Goal: Task Accomplishment & Management: Complete application form

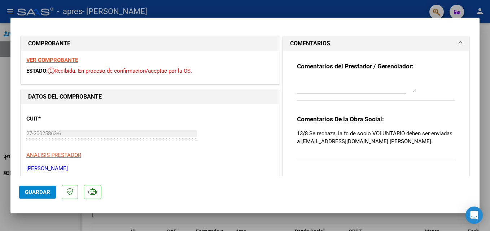
click at [459, 44] on span at bounding box center [460, 43] width 3 height 9
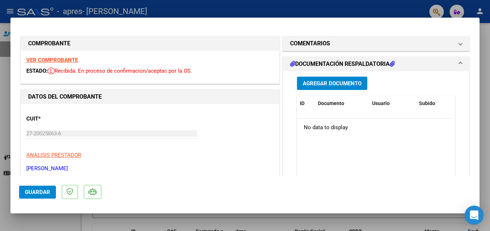
click at [471, 214] on icon "Open Intercom Messenger" at bounding box center [473, 215] width 8 height 9
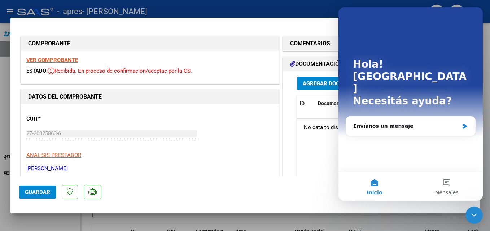
click at [320, 192] on mat-dialog-actions "Guardar" at bounding box center [244, 191] width 451 height 28
click at [308, 208] on mat-dialog-container "COMPROBANTE VER COMPROBANTE ESTADO: Recibida. En proceso de confirmacion/acepta…" at bounding box center [244, 116] width 469 height 196
click at [17, 16] on div at bounding box center [245, 115] width 490 height 231
type input "$ 0,00"
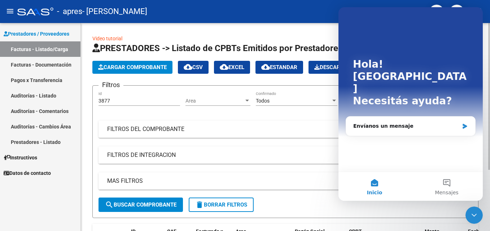
drag, startPoint x: 330, startPoint y: 152, endPoint x: 305, endPoint y: 151, distance: 24.2
click at [322, 153] on mat-expansion-panel-header "FILTROS DE INTEGRACION" at bounding box center [285, 155] width 374 height 17
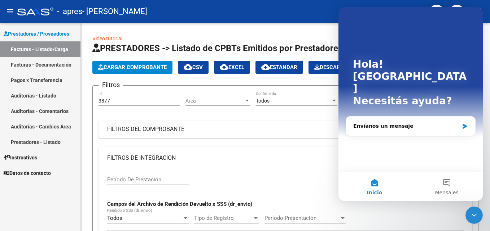
click at [377, 189] on button "Inicio" at bounding box center [374, 186] width 72 height 29
click at [321, 109] on div "Todos Confirmado" at bounding box center [296, 102] width 81 height 21
click at [473, 23] on div "Hola! [PERSON_NAME] ayuda?" at bounding box center [410, 84] width 130 height 154
click at [473, 214] on icon "Cerrar Intercom Messenger" at bounding box center [473, 215] width 9 height 9
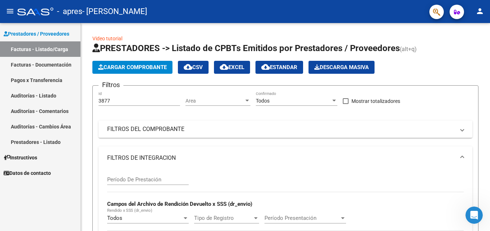
click at [30, 49] on link "Facturas - Listado/Carga" at bounding box center [40, 49] width 80 height 16
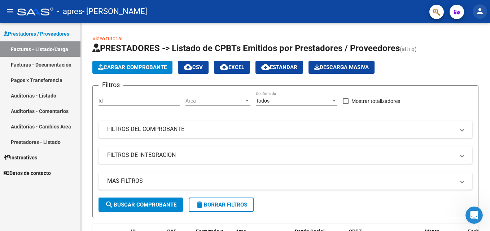
click at [480, 16] on mat-icon "person" at bounding box center [479, 11] width 9 height 9
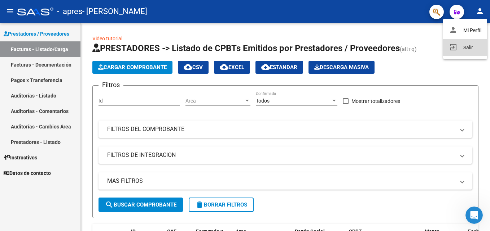
click at [466, 50] on button "exit_to_app Salir" at bounding box center [465, 47] width 44 height 17
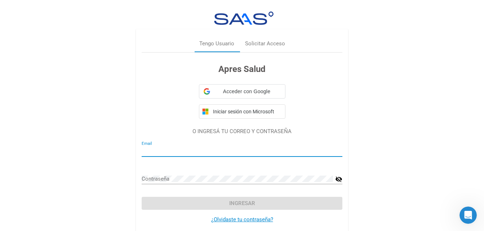
type input "[EMAIL_ADDRESS][DOMAIN_NAME]"
